Goal: Information Seeking & Learning: Learn about a topic

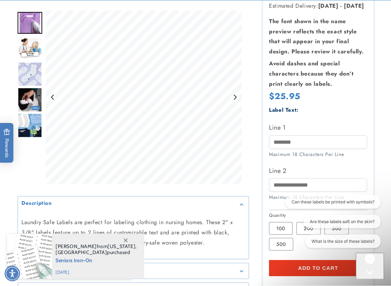
scroll to position [151, 0]
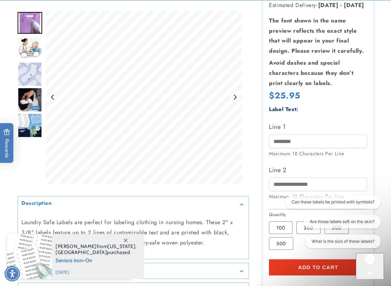
click at [131, 238] on span at bounding box center [125, 240] width 13 height 13
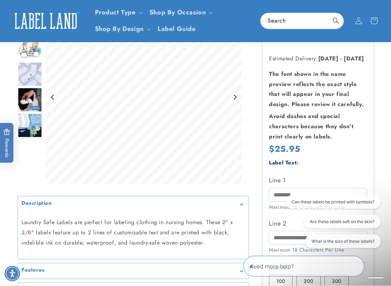
scroll to position [97, 0]
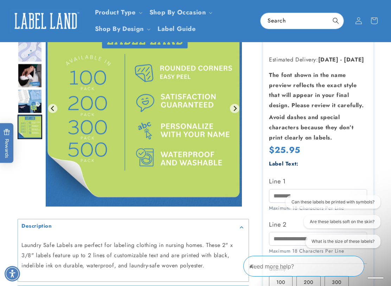
click at [35, 95] on img "Go to slide 5" at bounding box center [30, 101] width 25 height 25
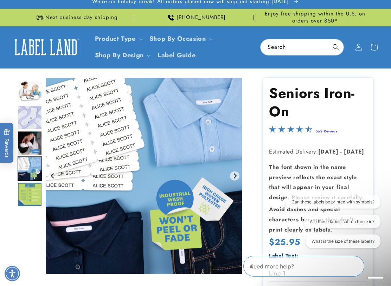
scroll to position [0, 0]
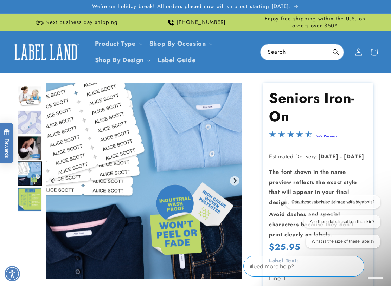
click at [31, 120] on img "Go to slide 3" at bounding box center [30, 122] width 25 height 25
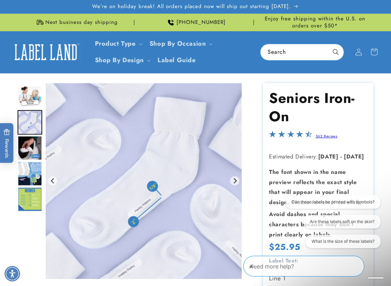
click at [39, 93] on img "Go to slide 2" at bounding box center [30, 97] width 25 height 22
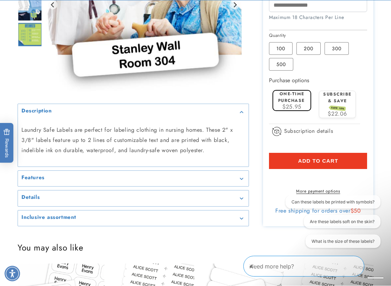
scroll to position [331, 0]
click at [248, 179] on summary "Features" at bounding box center [133, 178] width 231 height 16
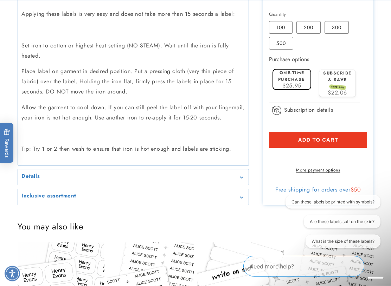
scroll to position [354, 0]
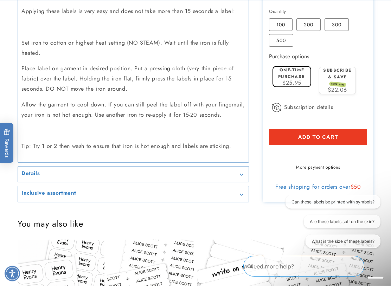
click at [247, 176] on summary "Details" at bounding box center [133, 175] width 231 height 16
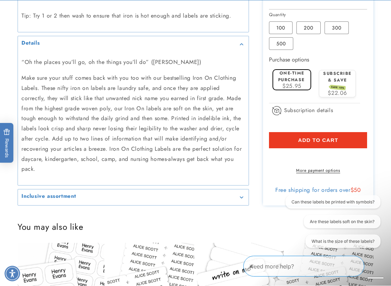
scroll to position [488, 0]
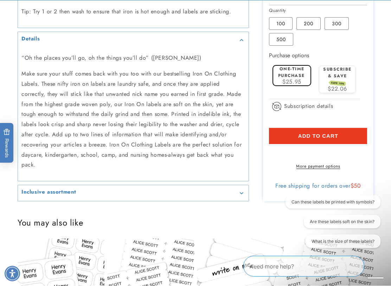
click at [246, 186] on summary "Inclusive assortment" at bounding box center [133, 194] width 231 height 16
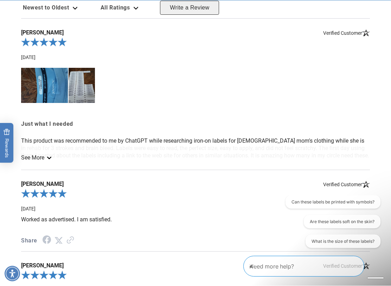
scroll to position [1115, 0]
click at [53, 146] on div "See More" at bounding box center [195, 158] width 349 height 24
click at [58, 146] on div "See More" at bounding box center [195, 158] width 349 height 24
click at [54, 146] on div "See More" at bounding box center [195, 158] width 349 height 24
click at [35, 154] on link "See More" at bounding box center [36, 157] width 30 height 7
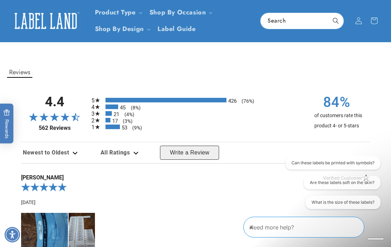
scroll to position [968, 0]
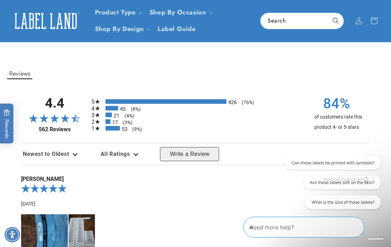
click at [79, 147] on div "Newest to Oldest" at bounding box center [50, 154] width 58 height 14
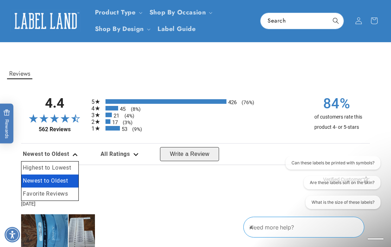
click at [141, 147] on div "All Ratings" at bounding box center [120, 154] width 42 height 14
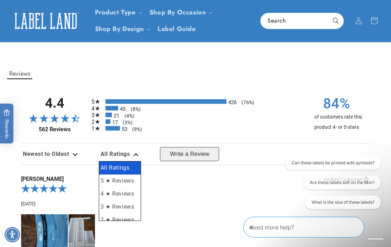
click at [131, 213] on li "2 ★ Reviews" at bounding box center [119, 219] width 41 height 13
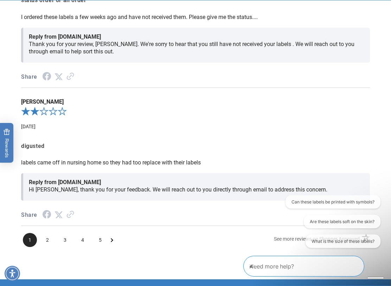
scroll to position [1273, 0]
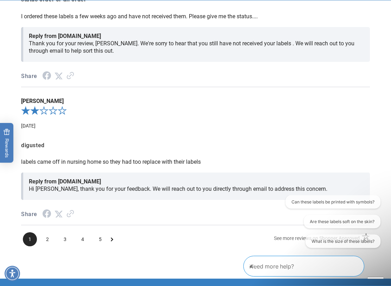
click at [48, 233] on span "2" at bounding box center [47, 240] width 14 height 14
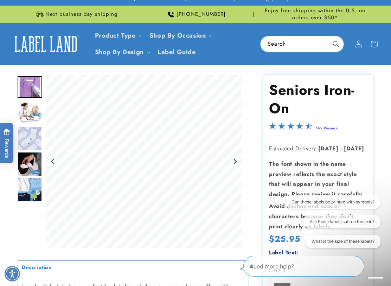
scroll to position [8, 0]
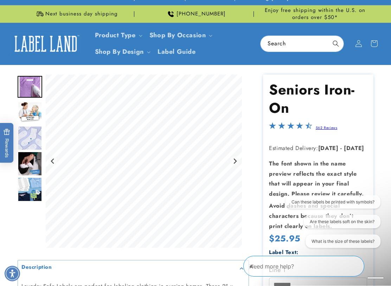
click at [256, 246] on icon "Close conversation starters" at bounding box center [252, 262] width 7 height 7
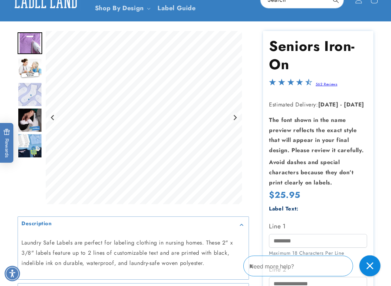
scroll to position [52, 0]
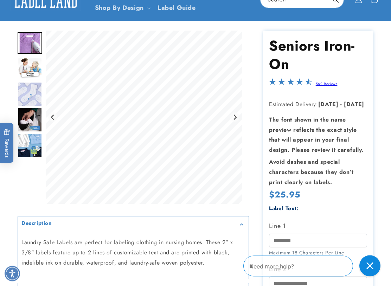
click at [371, 246] on div "Close gorgias live chat" at bounding box center [370, 266] width 14 height 14
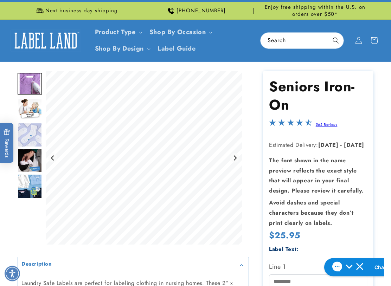
scroll to position [10, 0]
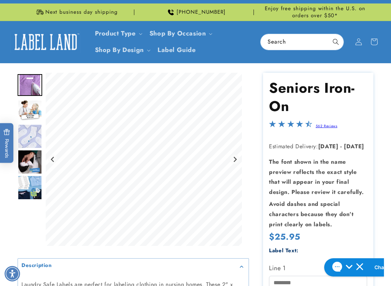
click at [28, 137] on img "Go to slide 3" at bounding box center [30, 136] width 25 height 25
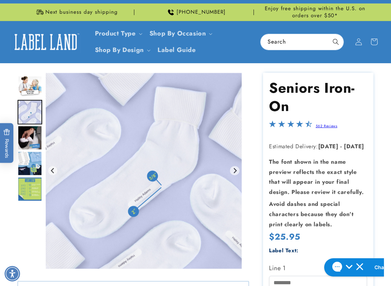
click at [32, 160] on img "Go to slide 5" at bounding box center [30, 163] width 25 height 25
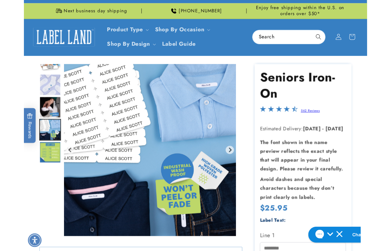
scroll to position [30, 0]
